Goal: Check status

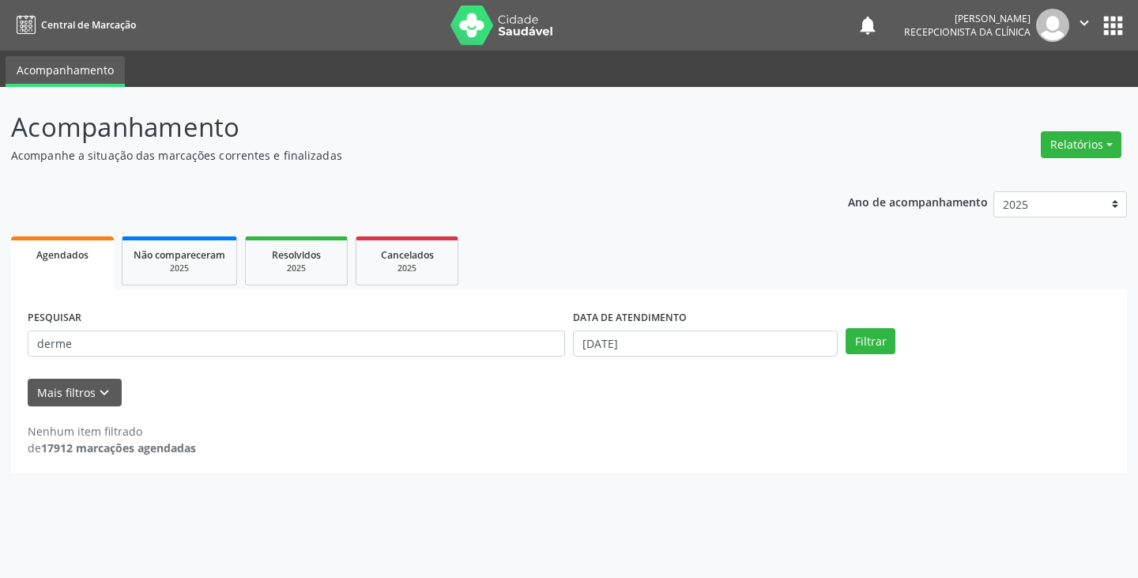
click at [243, 348] on input "derme" at bounding box center [296, 343] width 537 height 27
click at [845, 328] on button "Filtrar" at bounding box center [870, 341] width 50 height 27
click at [241, 341] on input "joaoa" at bounding box center [296, 343] width 537 height 27
type input "joao"
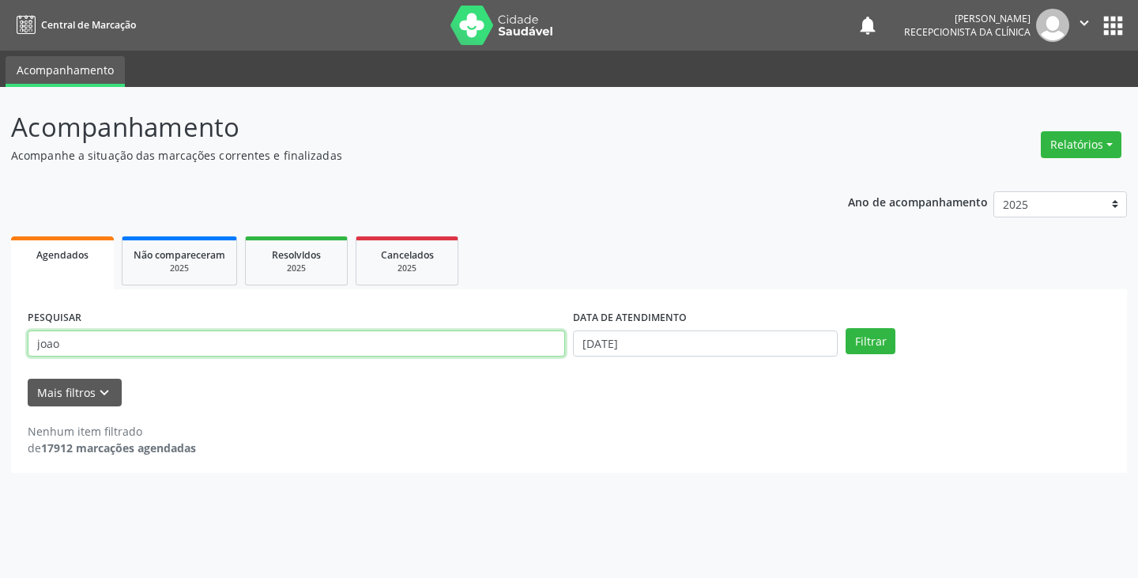
click at [845, 328] on button "Filtrar" at bounding box center [870, 341] width 50 height 27
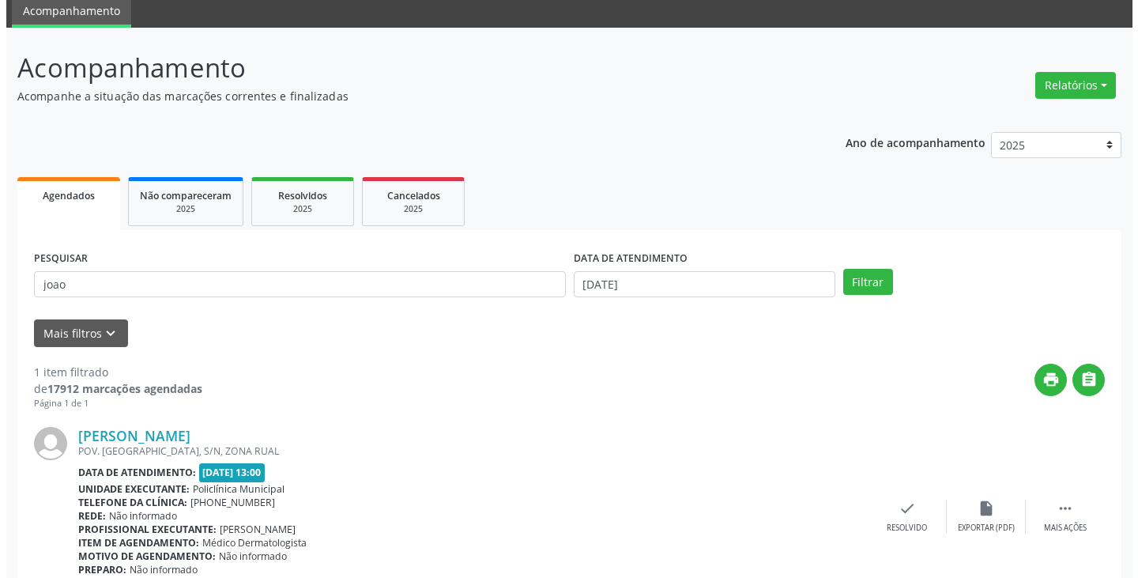
scroll to position [133, 0]
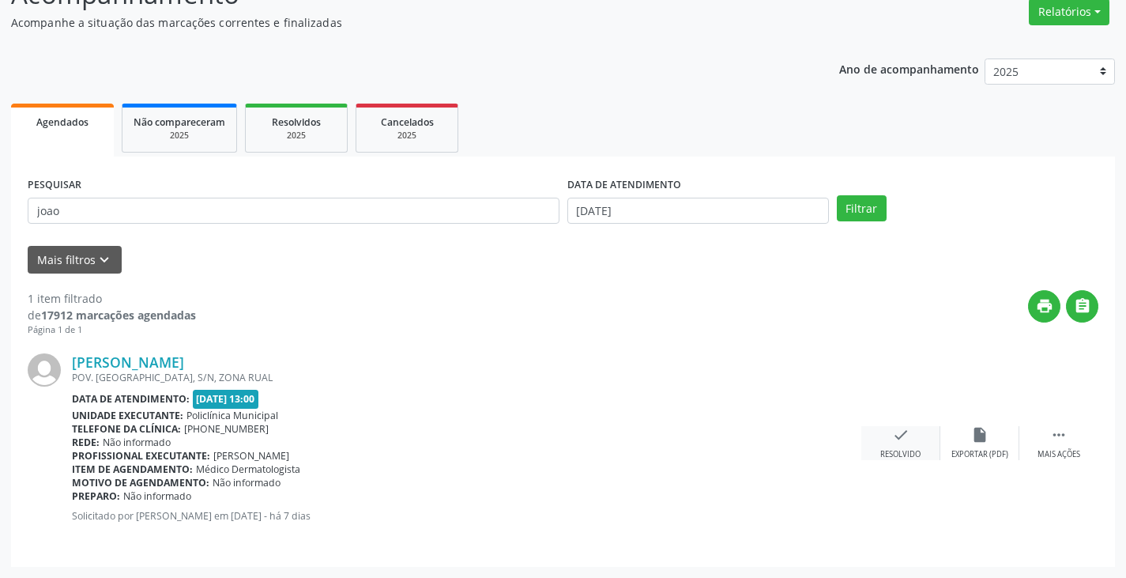
click at [914, 441] on div "check Resolvido" at bounding box center [900, 443] width 79 height 34
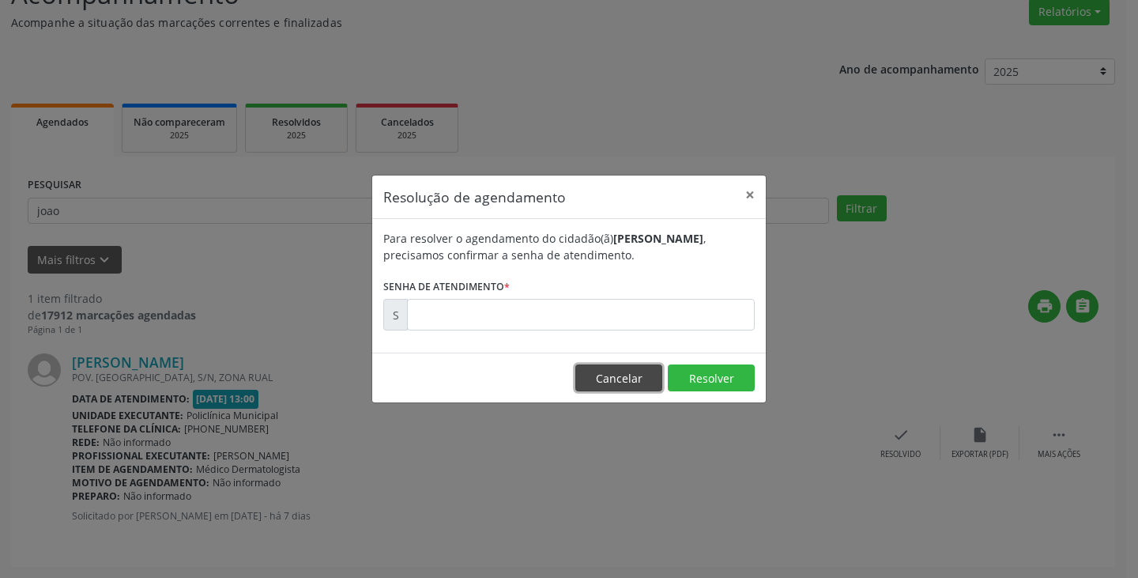
click at [626, 378] on button "Cancelar" at bounding box center [618, 377] width 87 height 27
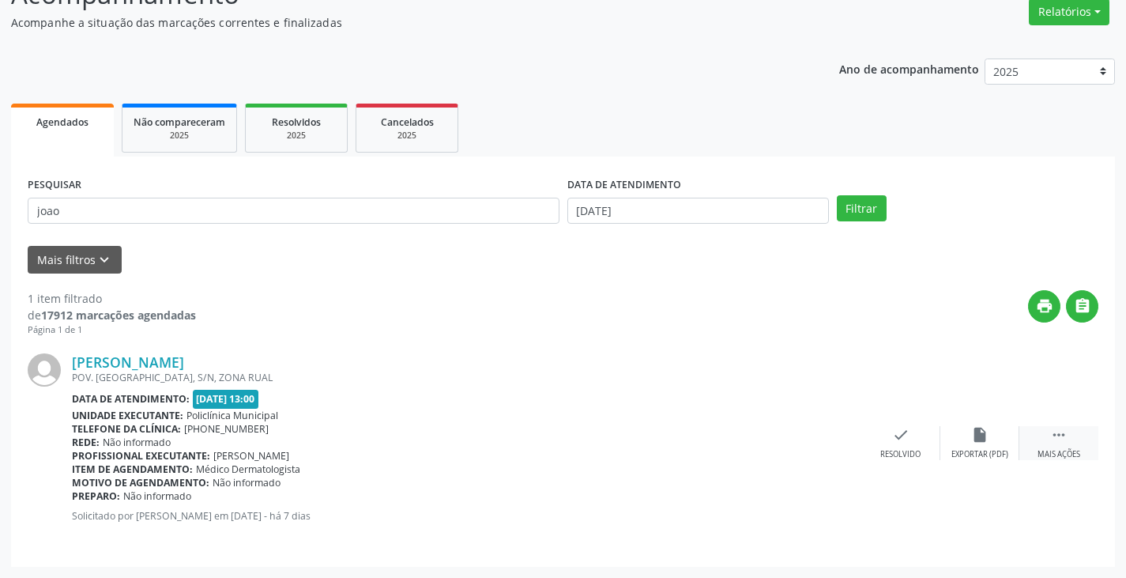
click at [1073, 440] on div " Mais ações" at bounding box center [1058, 443] width 79 height 34
click at [811, 438] on div "print Imprimir" at bounding box center [821, 443] width 79 height 34
click at [666, 435] on icon "check" at bounding box center [663, 434] width 17 height 17
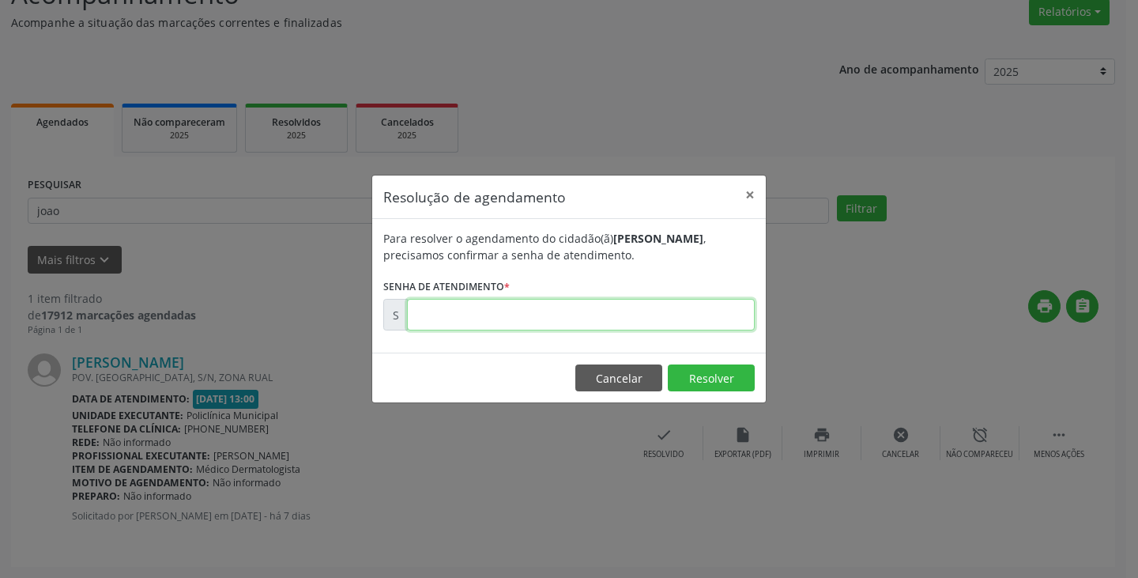
click at [482, 319] on input "text" at bounding box center [581, 315] width 348 height 32
paste input "00178281"
type input "00178281"
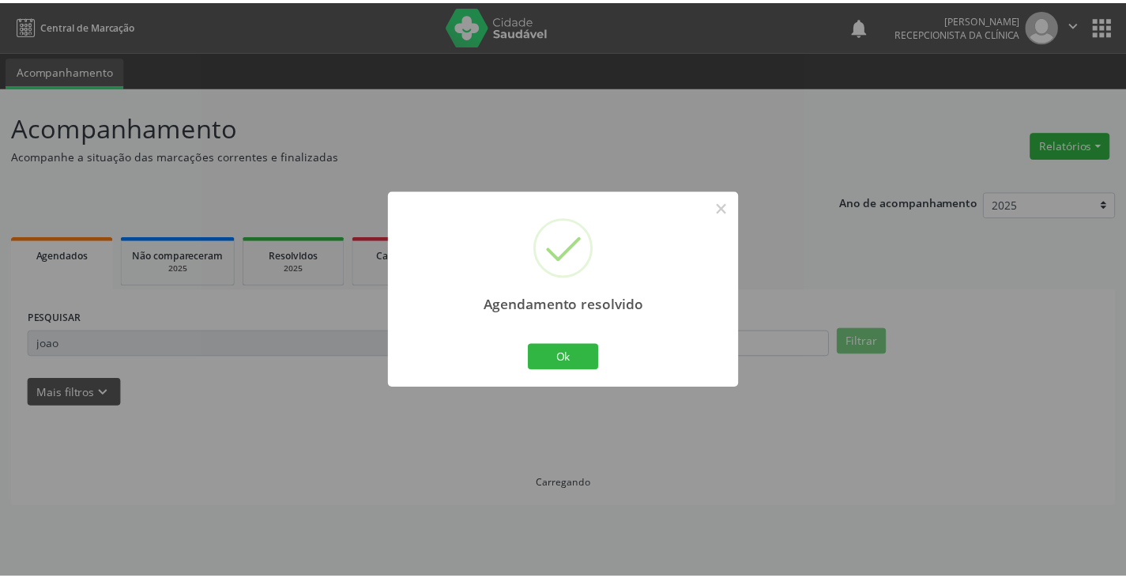
scroll to position [0, 0]
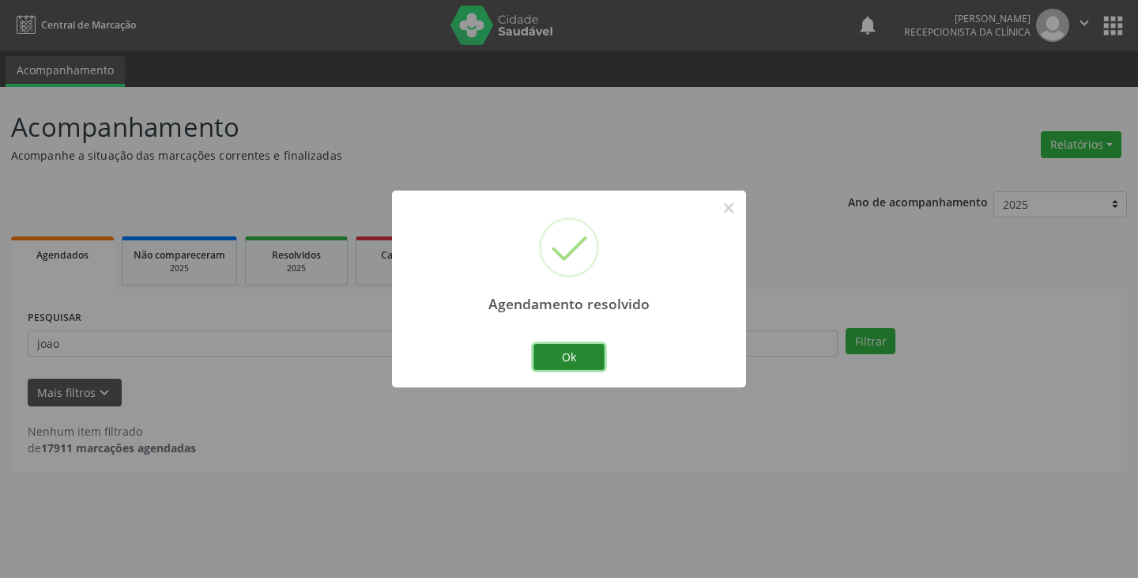
click at [563, 368] on button "Ok" at bounding box center [568, 357] width 71 height 27
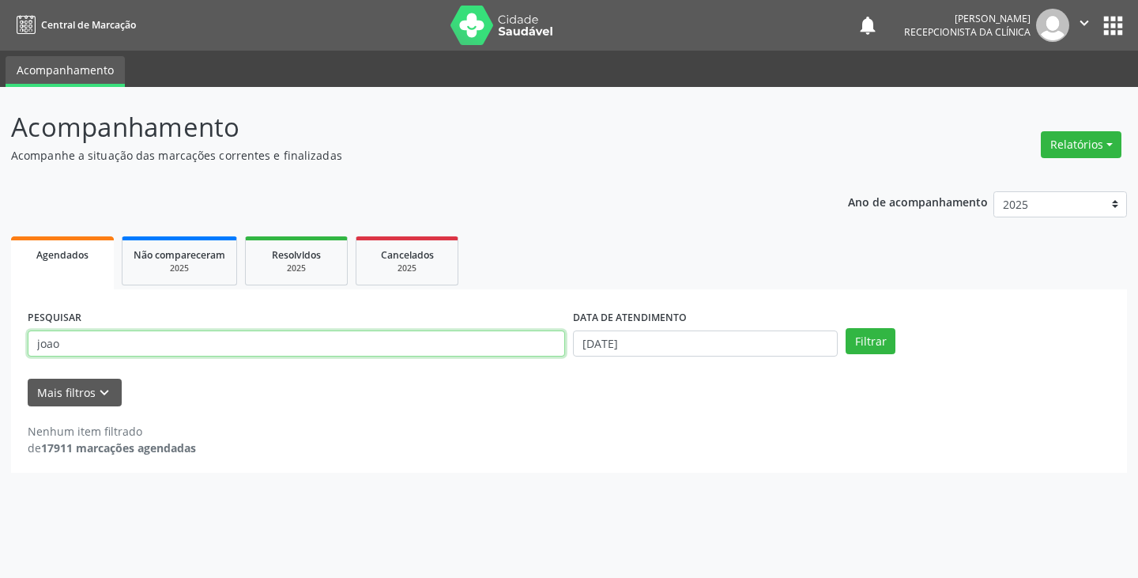
click at [113, 351] on input "joao" at bounding box center [296, 343] width 537 height 27
click at [845, 328] on button "Filtrar" at bounding box center [870, 341] width 50 height 27
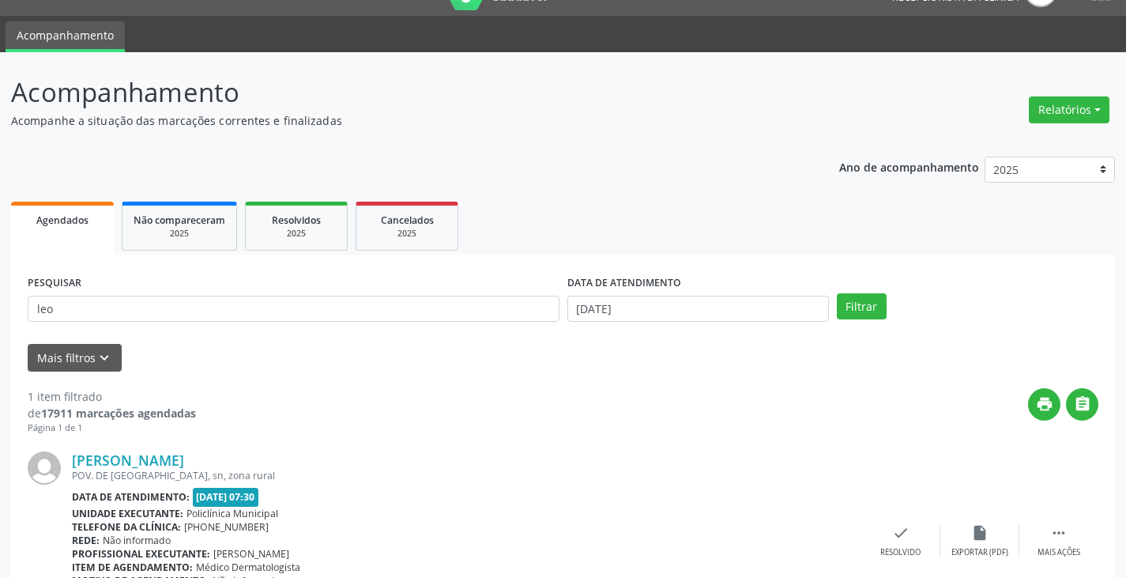
scroll to position [133, 0]
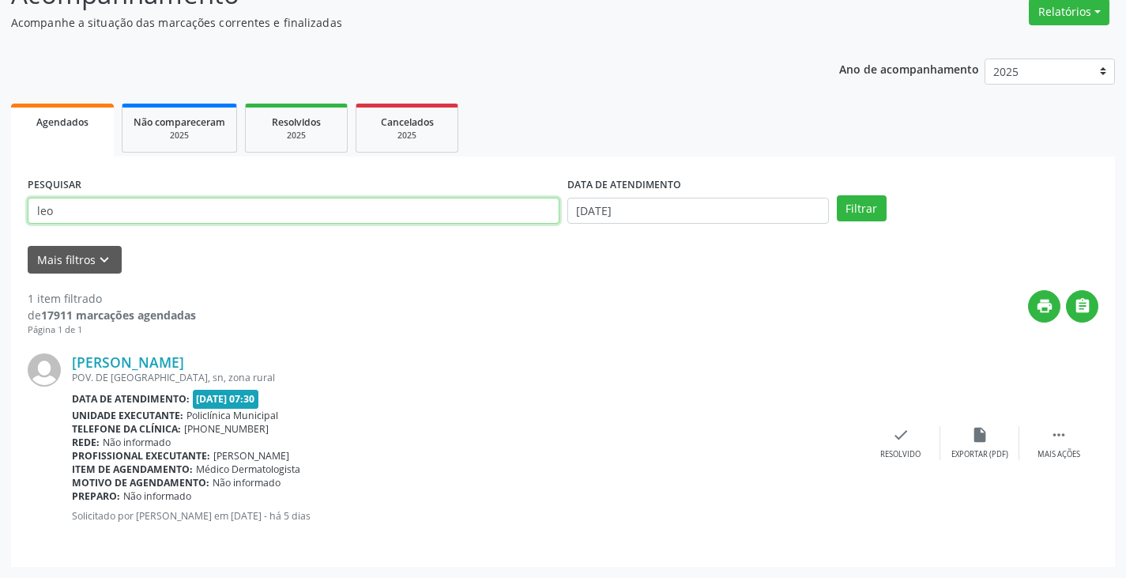
click at [97, 224] on input "leo" at bounding box center [294, 211] width 532 height 27
type input "leonidia"
click at [837, 195] on button "Filtrar" at bounding box center [862, 208] width 50 height 27
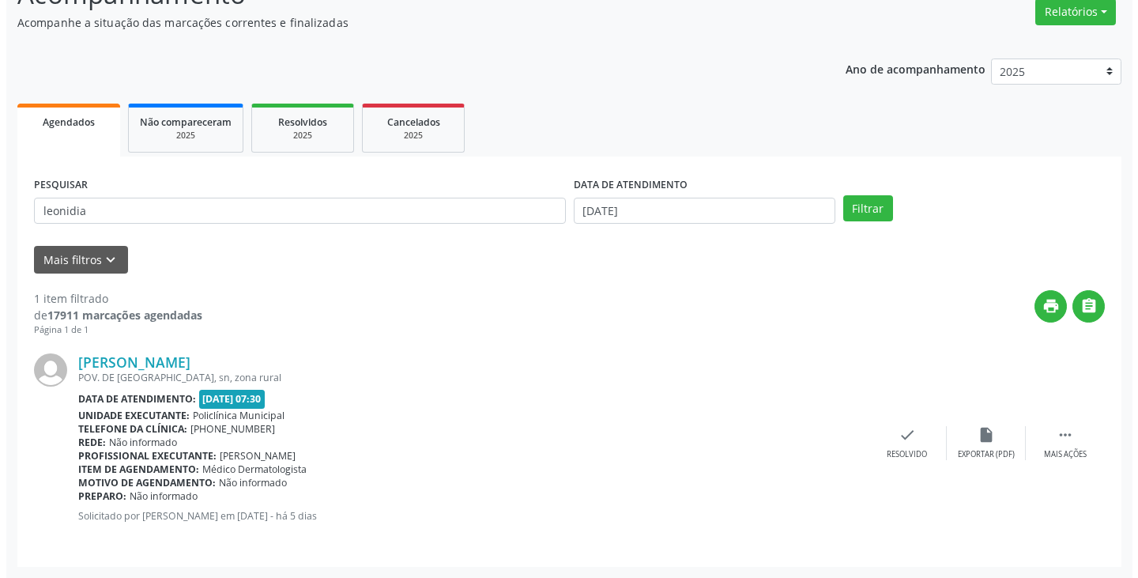
scroll to position [0, 0]
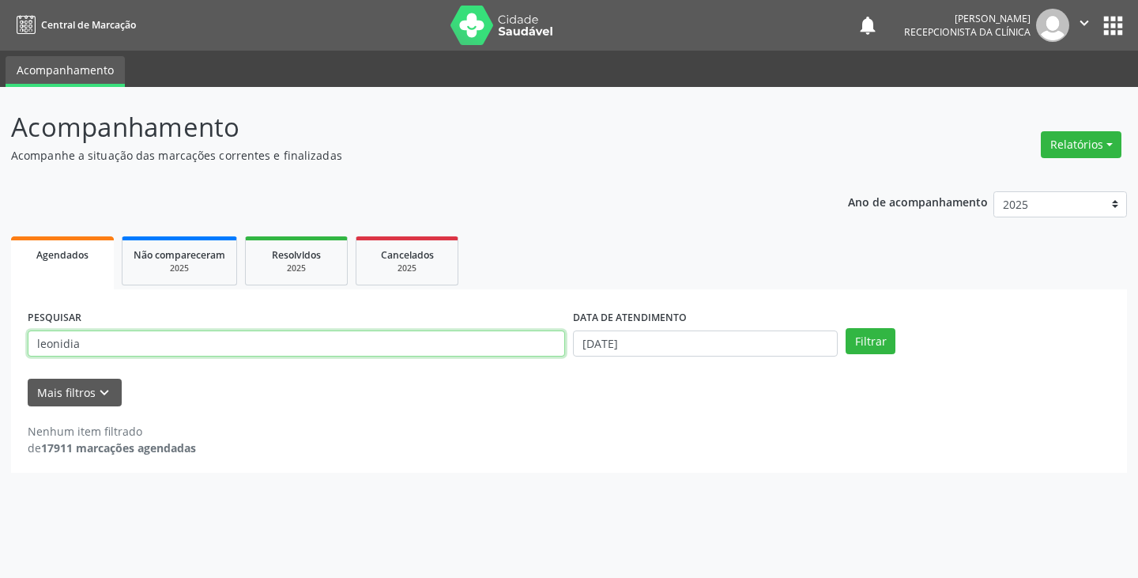
click at [285, 340] on input "leonidia" at bounding box center [296, 343] width 537 height 27
